Goal: Transaction & Acquisition: Purchase product/service

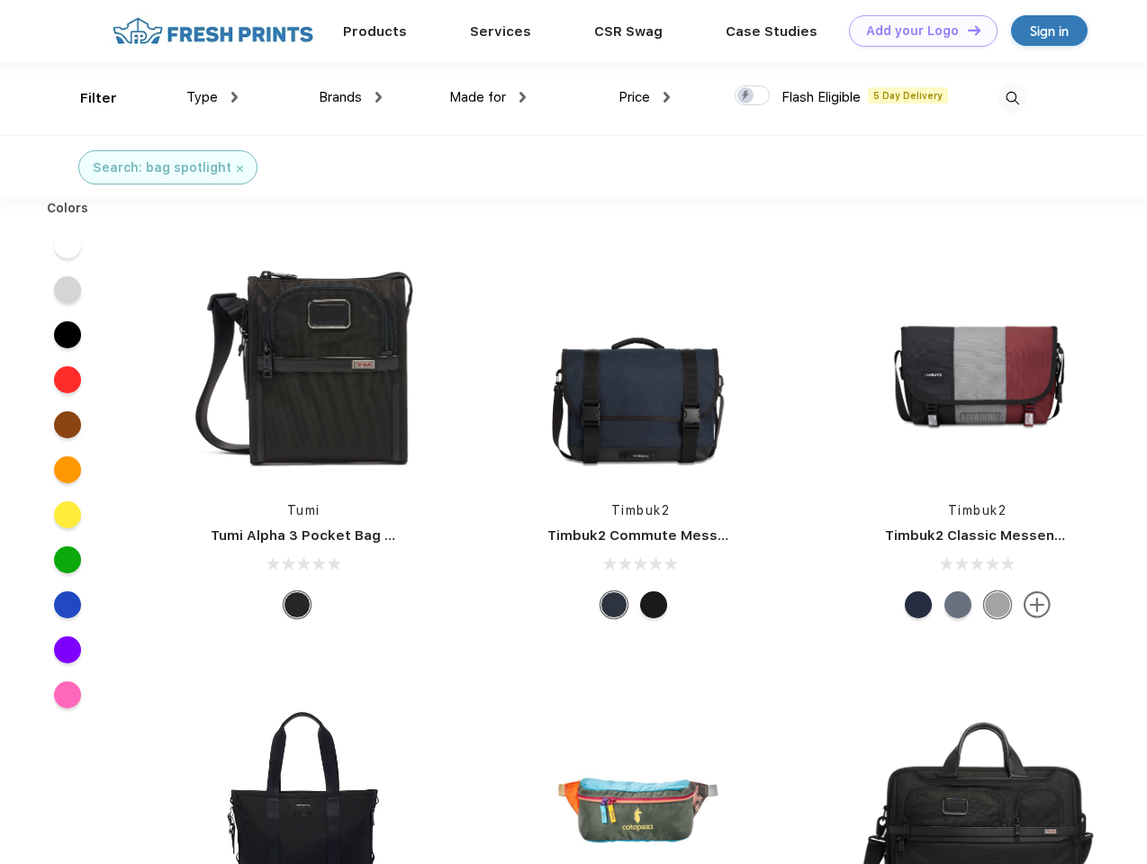
click at [916, 31] on link "Add your Logo Design Tool" at bounding box center [923, 31] width 149 height 32
click at [0, 0] on div "Design Tool" at bounding box center [0, 0] width 0 height 0
click at [966, 30] on link "Add your Logo Design Tool" at bounding box center [923, 31] width 149 height 32
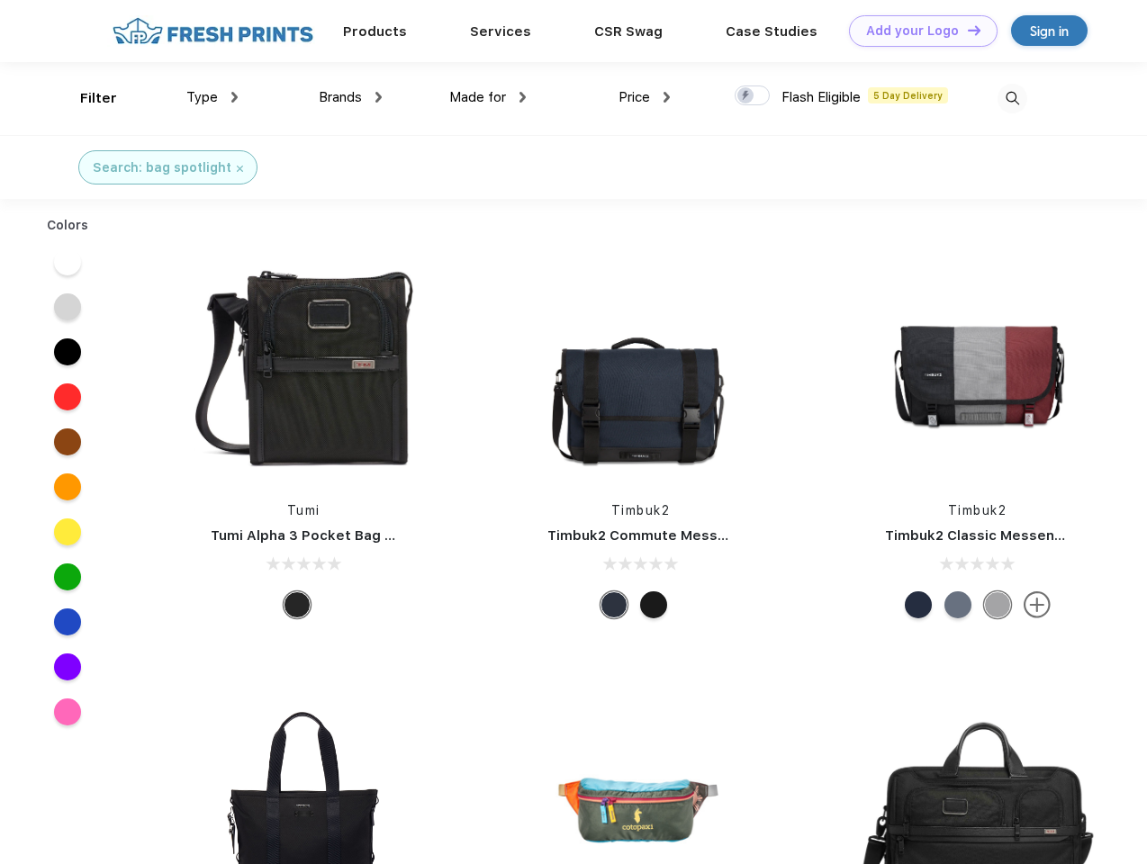
click at [86, 98] on div "Filter" at bounding box center [98, 98] width 37 height 21
click at [212, 97] on span "Type" at bounding box center [202, 97] width 32 height 16
click at [350, 97] on span "Brands" at bounding box center [340, 97] width 43 height 16
click at [488, 97] on span "Made for" at bounding box center [477, 97] width 57 height 16
click at [644, 97] on span "Price" at bounding box center [634, 97] width 32 height 16
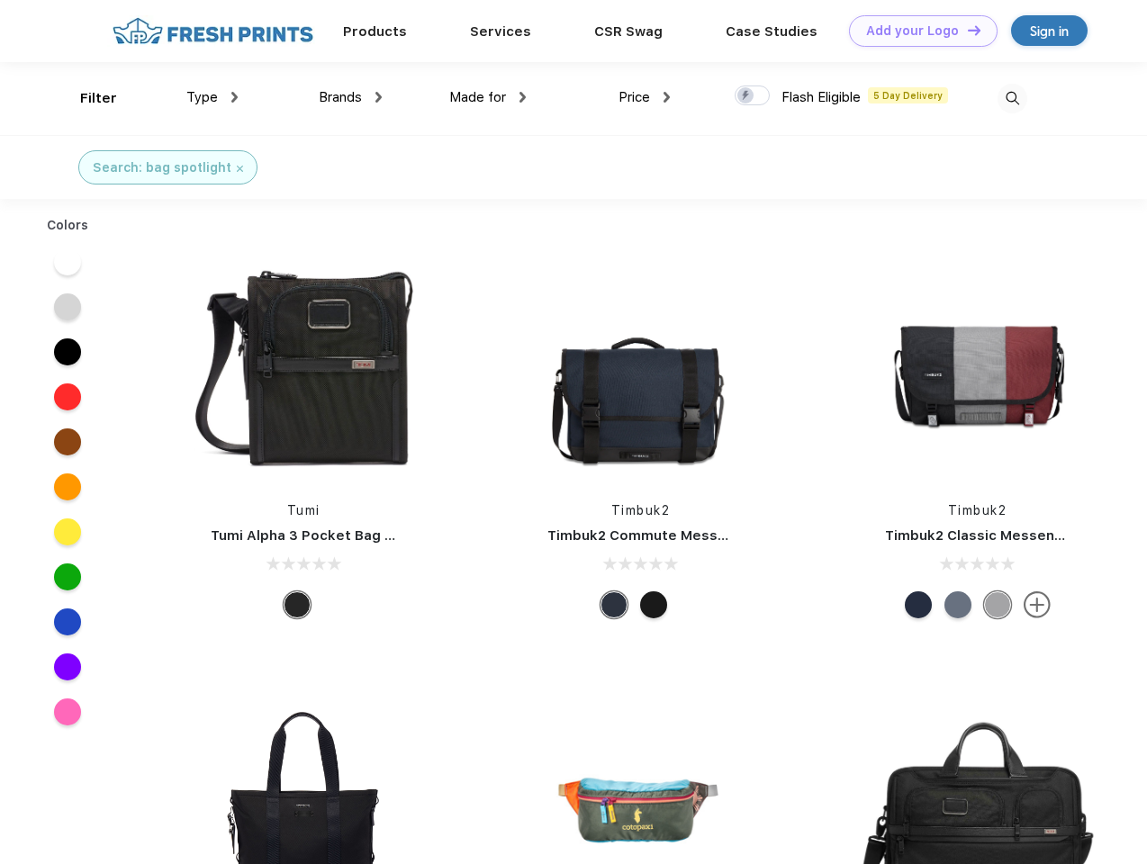
click at [753, 96] on div at bounding box center [752, 96] width 35 height 20
click at [746, 96] on input "checkbox" at bounding box center [741, 91] width 12 height 12
click at [1012, 98] on img at bounding box center [1012, 99] width 30 height 30
